Goal: Information Seeking & Learning: Understand process/instructions

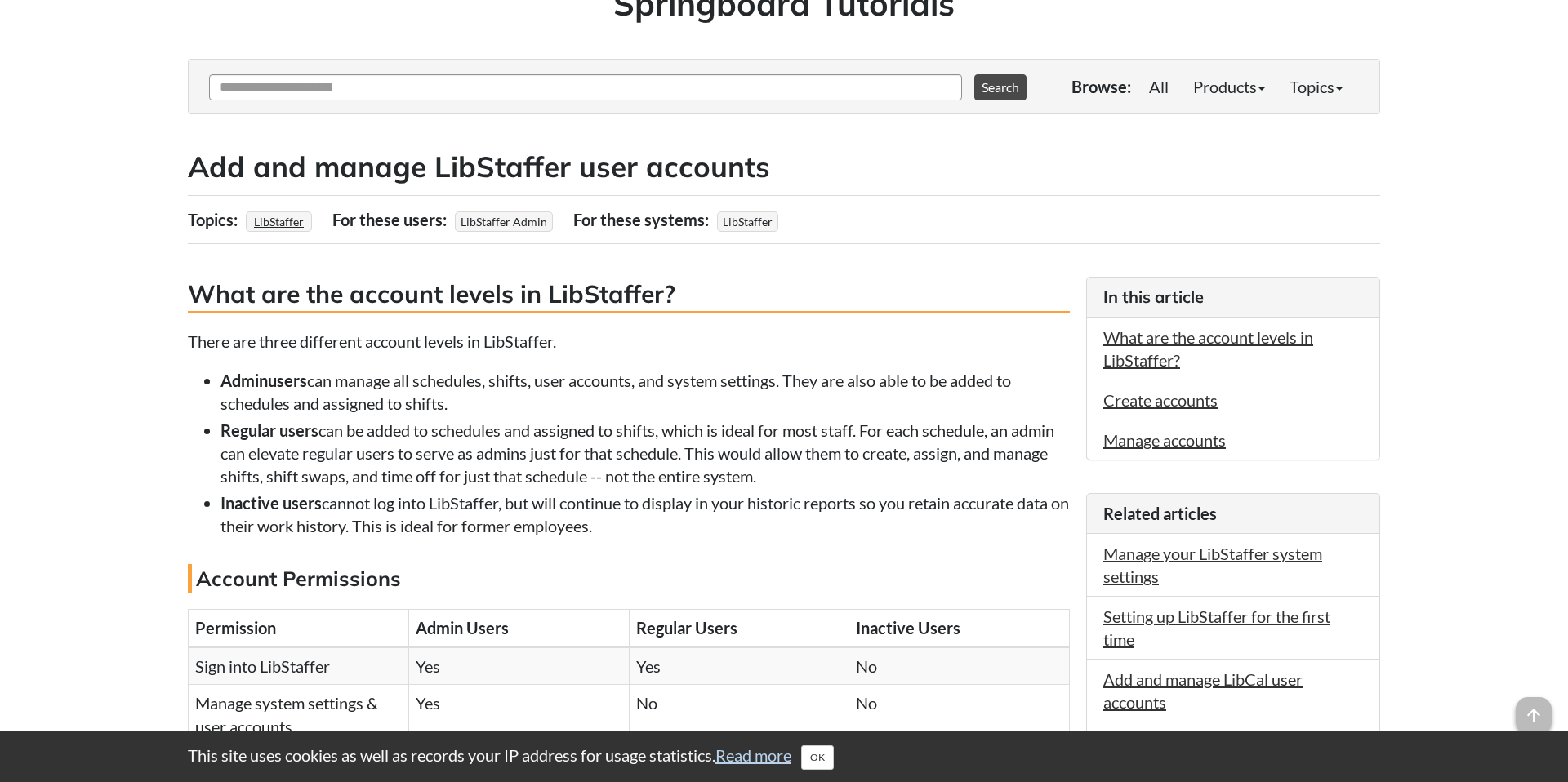
scroll to position [157, 0]
drag, startPoint x: 413, startPoint y: 389, endPoint x: 506, endPoint y: 402, distance: 93.9
click at [506, 402] on li "Admin users can manage all schedules, shifts, user accounts, and system setting…" at bounding box center [645, 391] width 850 height 46
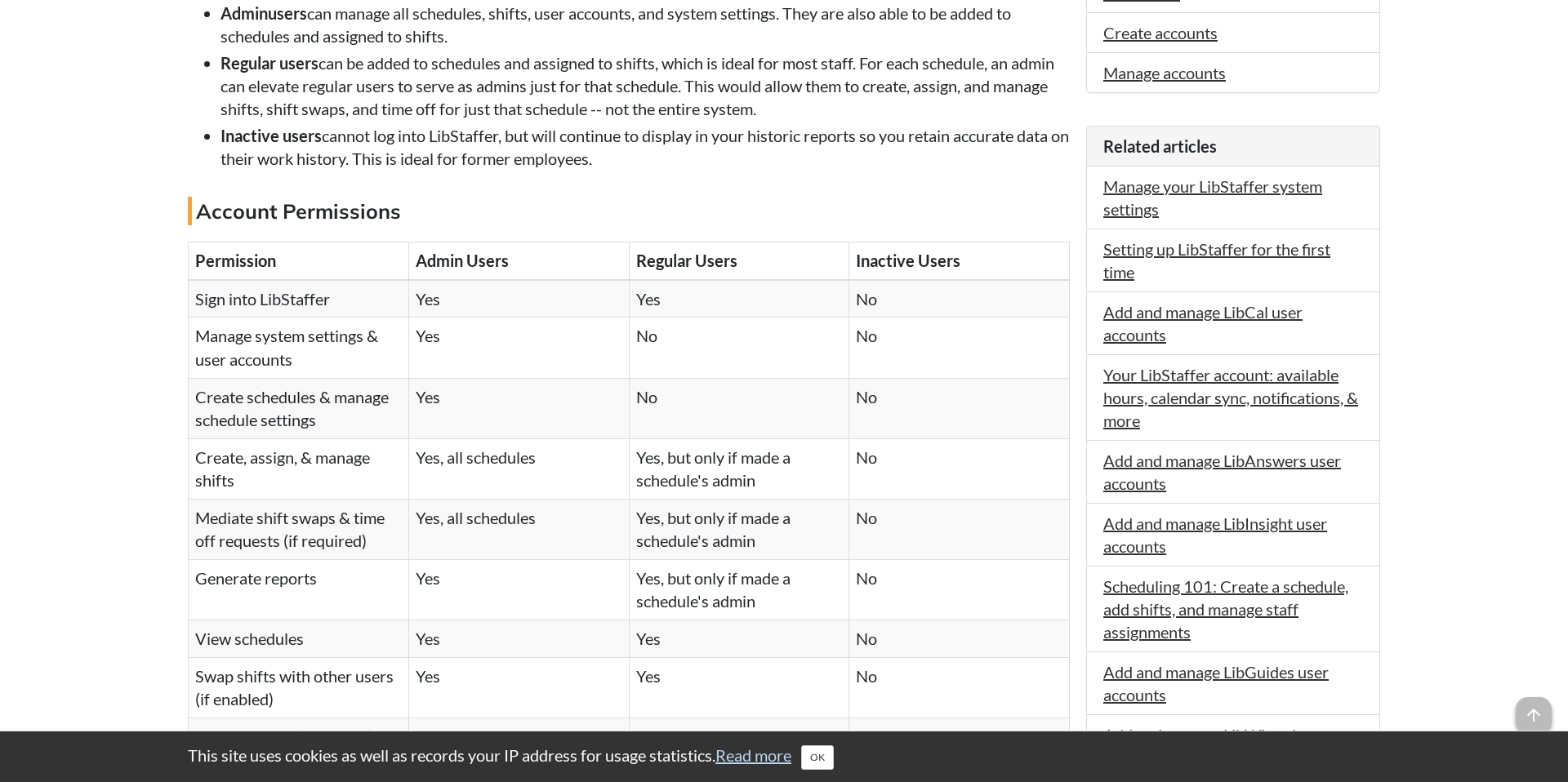
scroll to position [522, 0]
click at [290, 341] on td "Manage system settings & user accounts" at bounding box center [298, 349] width 221 height 60
click at [231, 408] on td "Create schedules & manage schedule settings" at bounding box center [298, 409] width 221 height 60
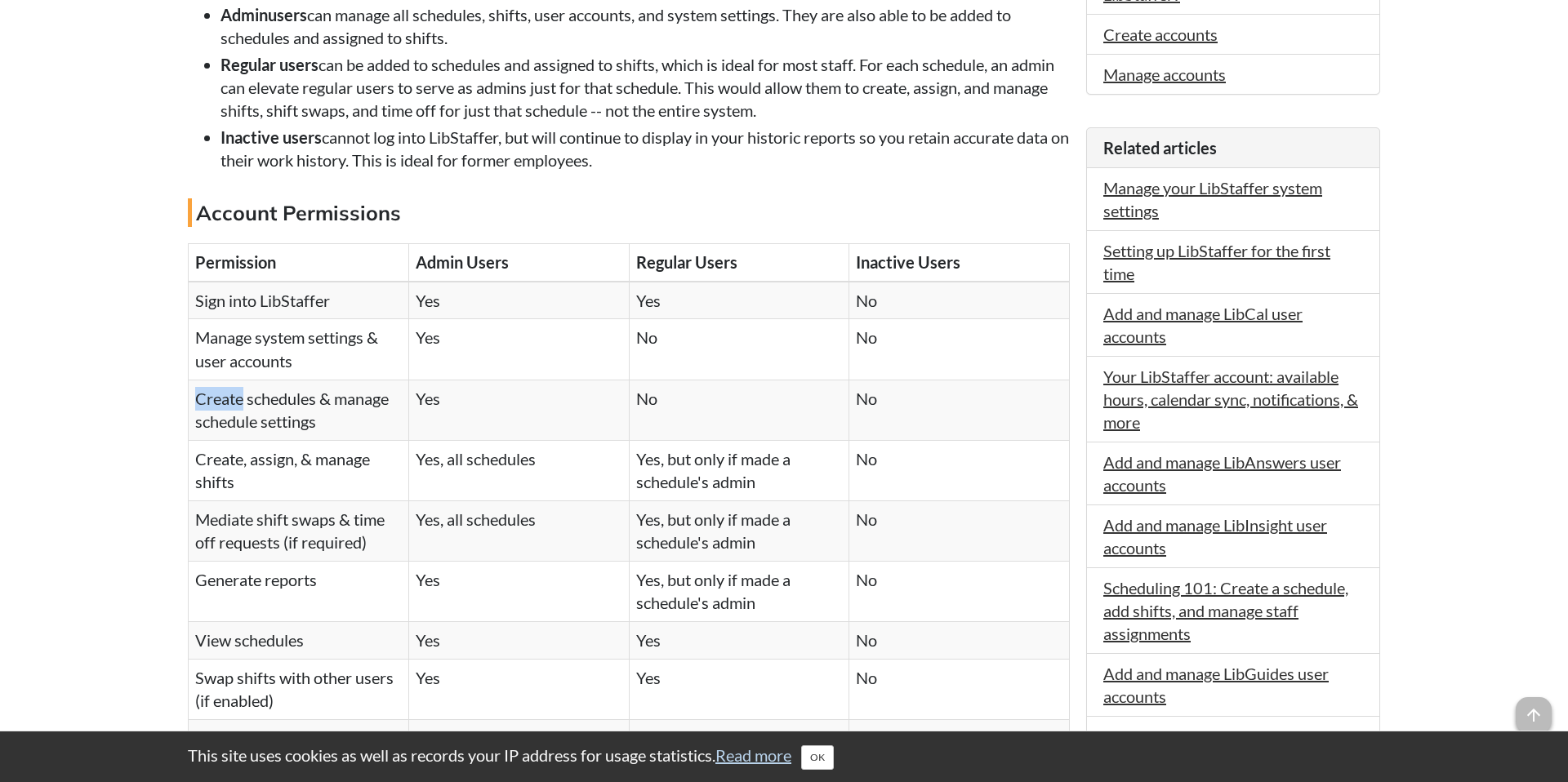
click at [231, 408] on td "Create schedules & manage schedule settings" at bounding box center [298, 409] width 221 height 60
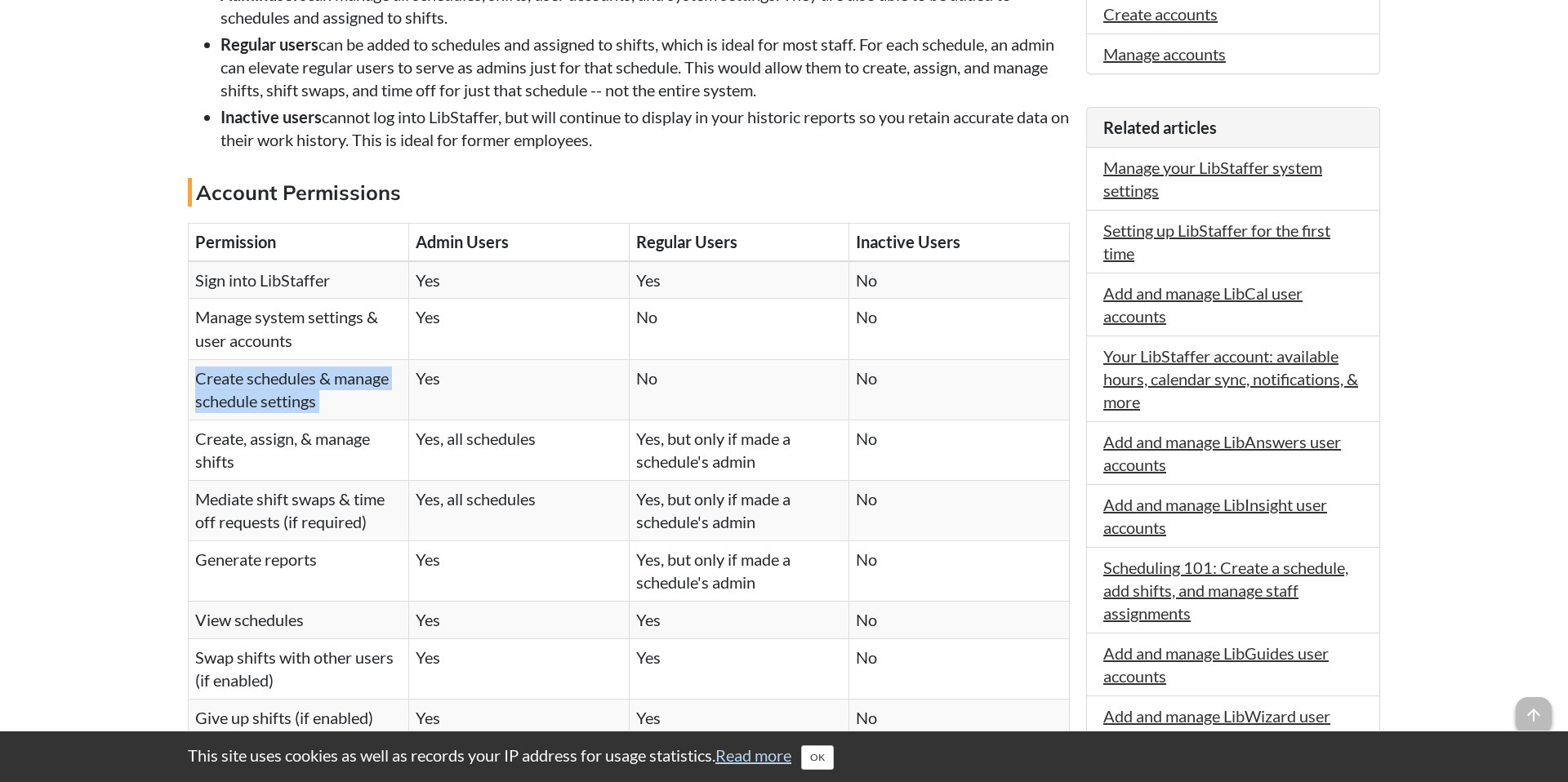
scroll to position [633, 0]
